Goal: Transaction & Acquisition: Book appointment/travel/reservation

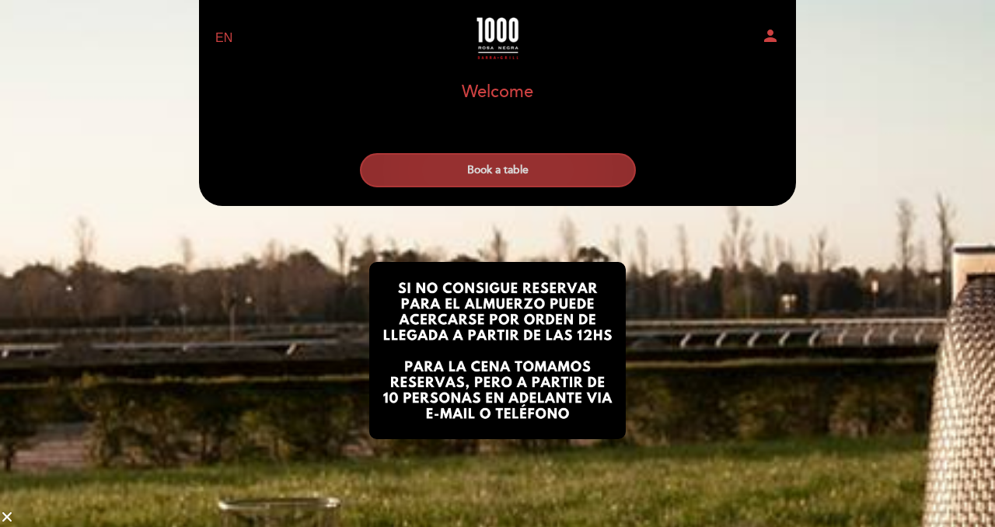
click at [559, 163] on button "Book a table" at bounding box center [498, 170] width 276 height 34
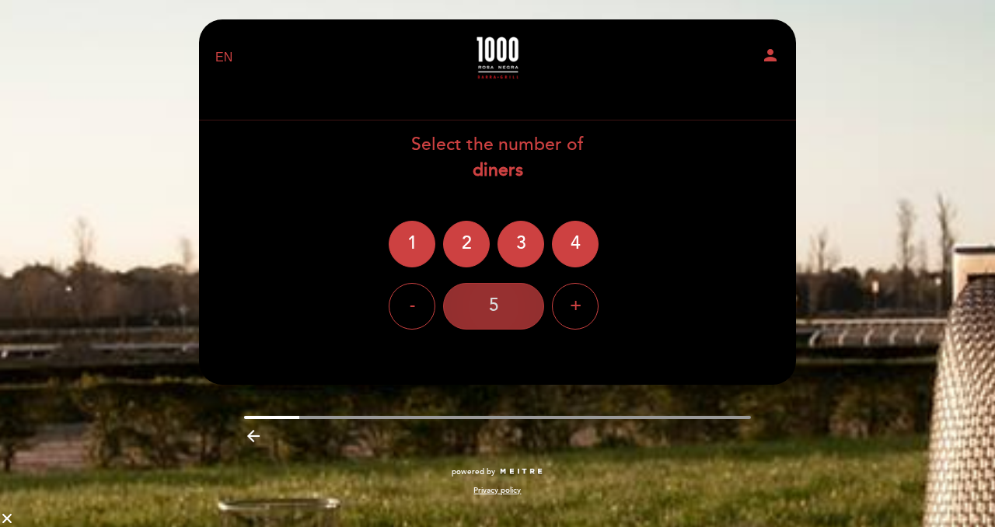
drag, startPoint x: 573, startPoint y: 248, endPoint x: 488, endPoint y: 305, distance: 103.0
click at [488, 305] on div "Select the number of diners 1 2 3 4 - 5 +" at bounding box center [497, 230] width 598 height 197
click at [487, 305] on div "5" at bounding box center [493, 306] width 101 height 47
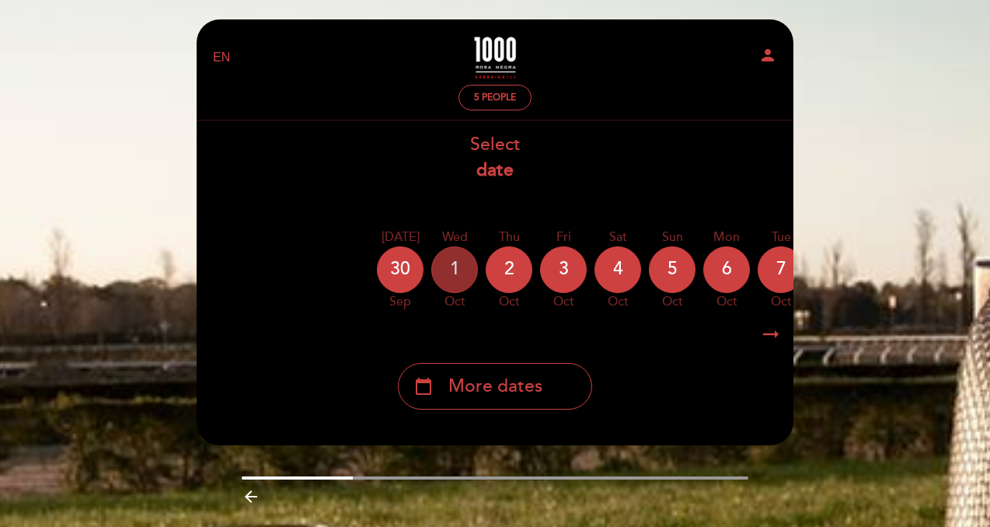
click at [459, 268] on div "1" at bounding box center [454, 269] width 47 height 47
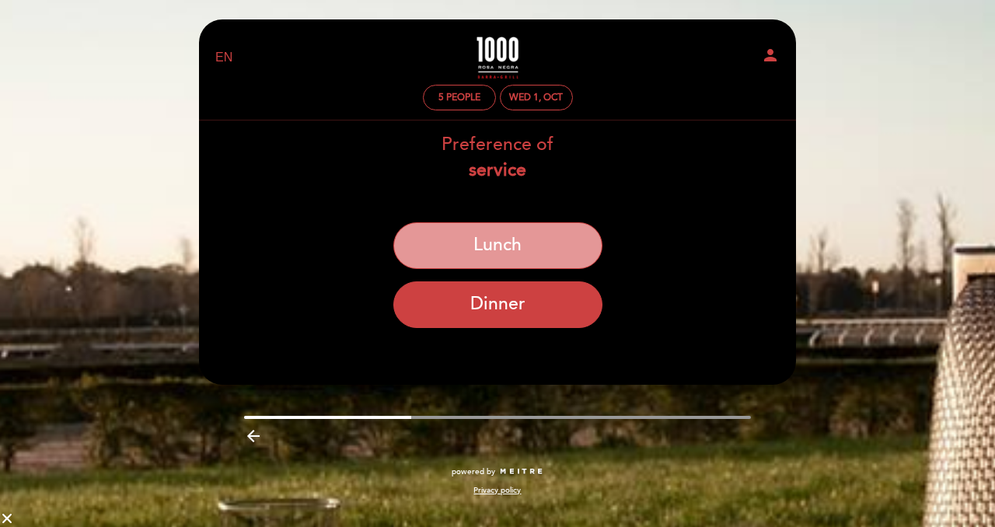
click at [459, 268] on button "Lunch" at bounding box center [497, 245] width 209 height 47
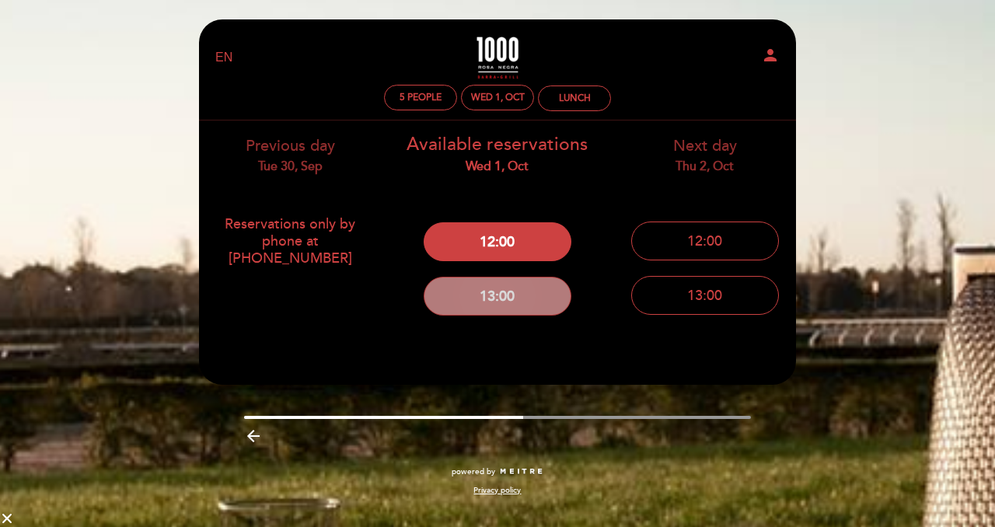
click at [488, 295] on button "13:00" at bounding box center [498, 296] width 148 height 39
